Goal: Check status: Check status

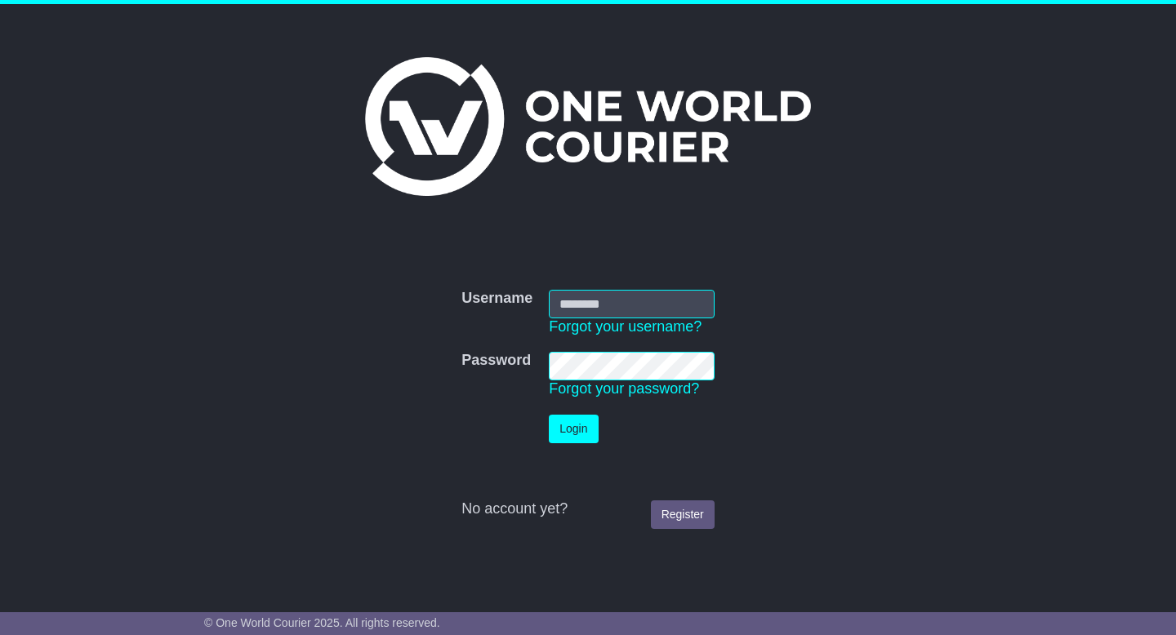
type input "**********"
click at [583, 439] on button "Login" at bounding box center [573, 429] width 49 height 29
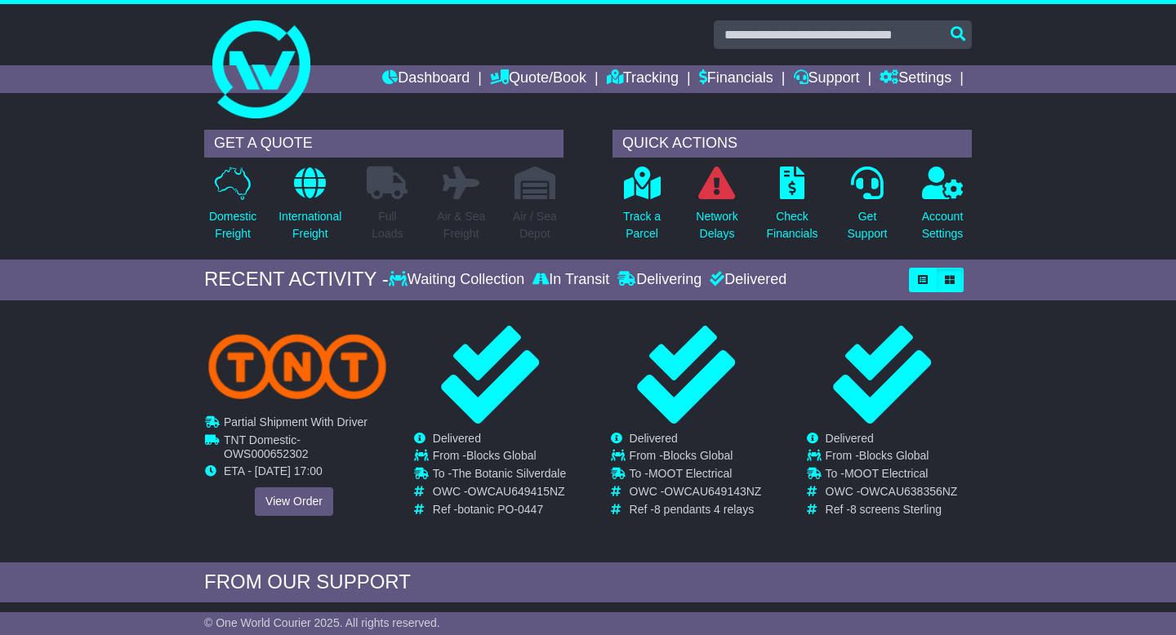
click at [271, 396] on img at bounding box center [297, 365] width 178 height 65
click at [289, 505] on link "View Order" at bounding box center [294, 501] width 78 height 29
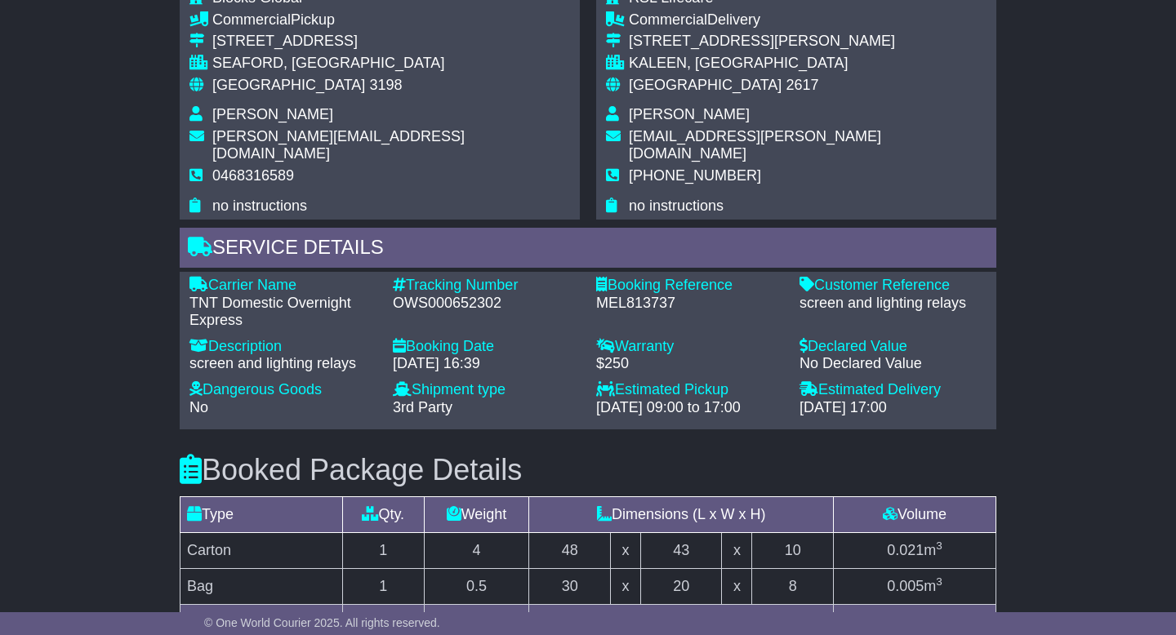
scroll to position [935, 0]
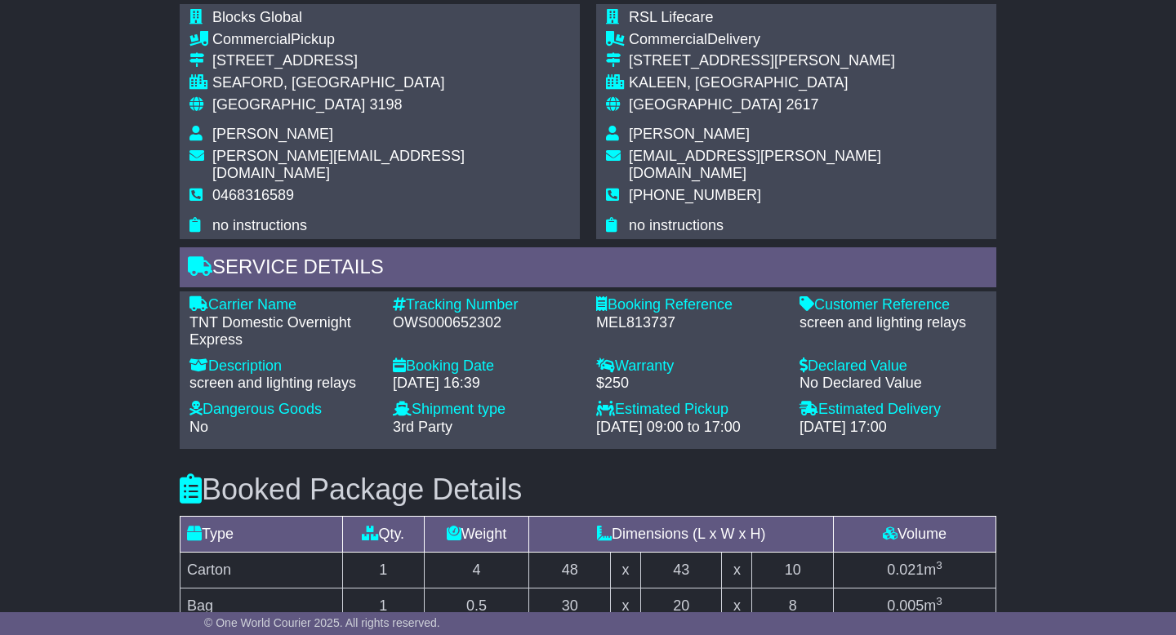
click at [416, 314] on div "OWS000652302" at bounding box center [486, 323] width 187 height 18
copy div "OWS000652302"
